Goal: Check status: Check status

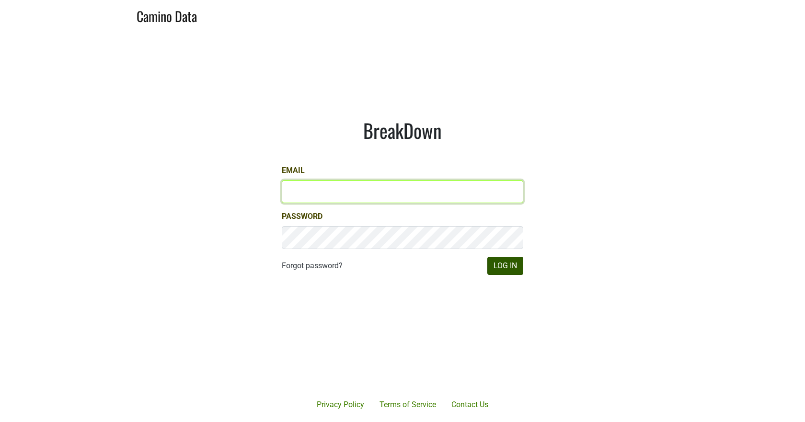
type input "[EMAIL_ADDRESS][DOMAIN_NAME]"
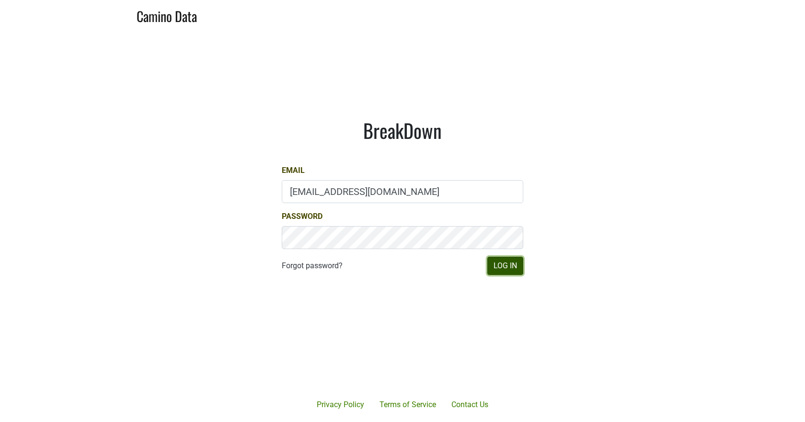
click at [513, 263] on button "Log In" at bounding box center [505, 266] width 36 height 18
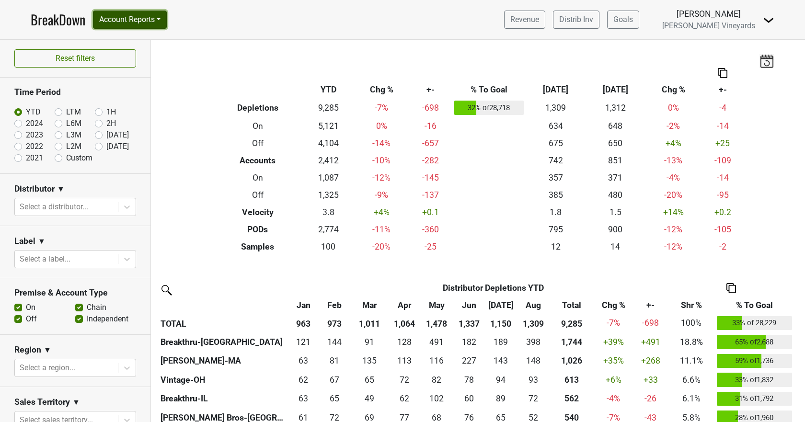
click at [111, 22] on button "Account Reports" at bounding box center [130, 20] width 74 height 18
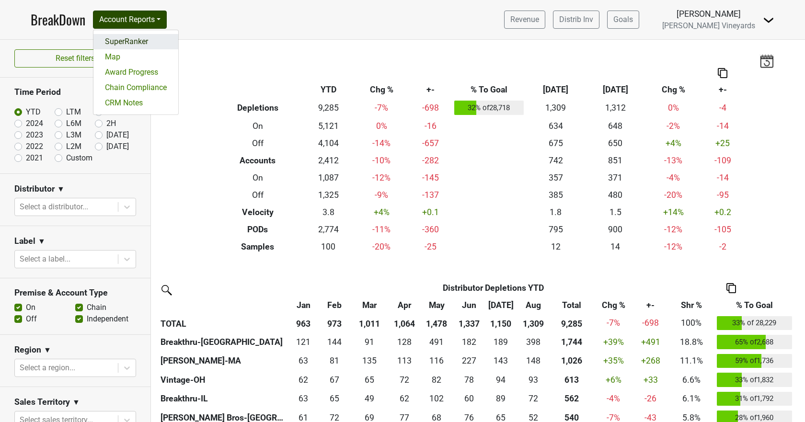
click at [112, 41] on link "SuperRanker" at bounding box center [135, 41] width 85 height 15
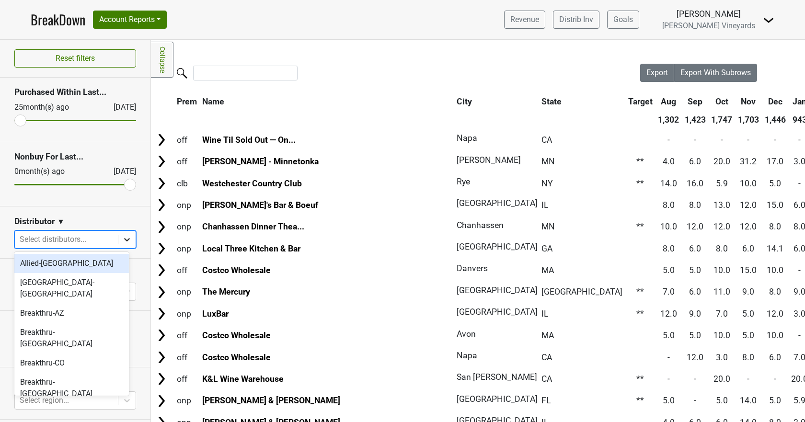
click at [122, 237] on icon at bounding box center [127, 240] width 10 height 10
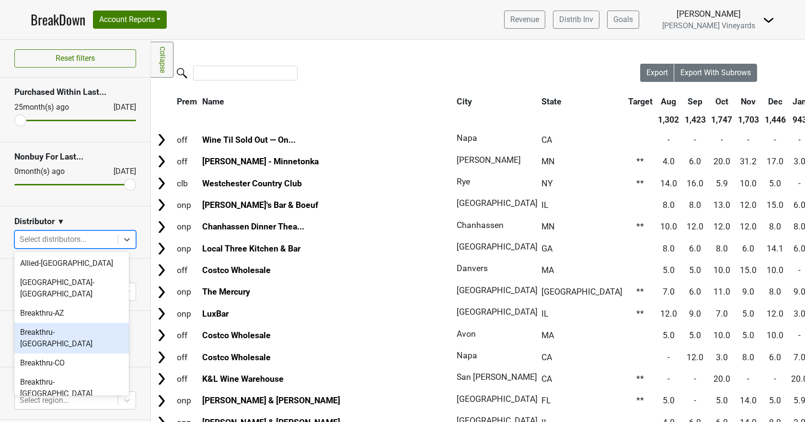
click at [45, 323] on div "Breakthru-CA" at bounding box center [71, 338] width 114 height 31
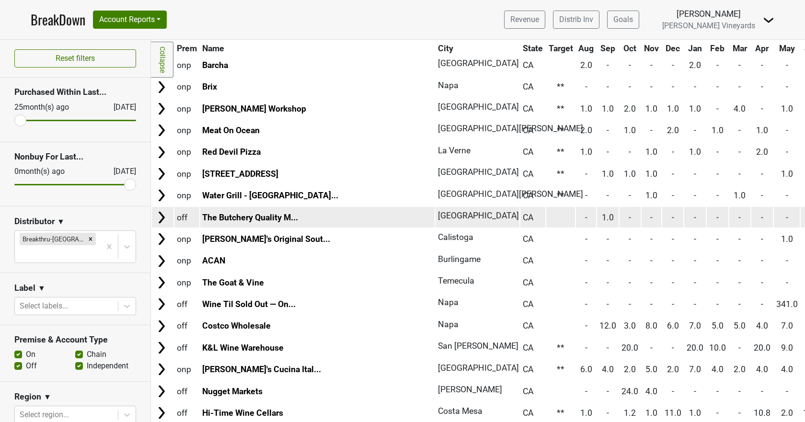
scroll to position [144, 0]
